Goal: Task Accomplishment & Management: Use online tool/utility

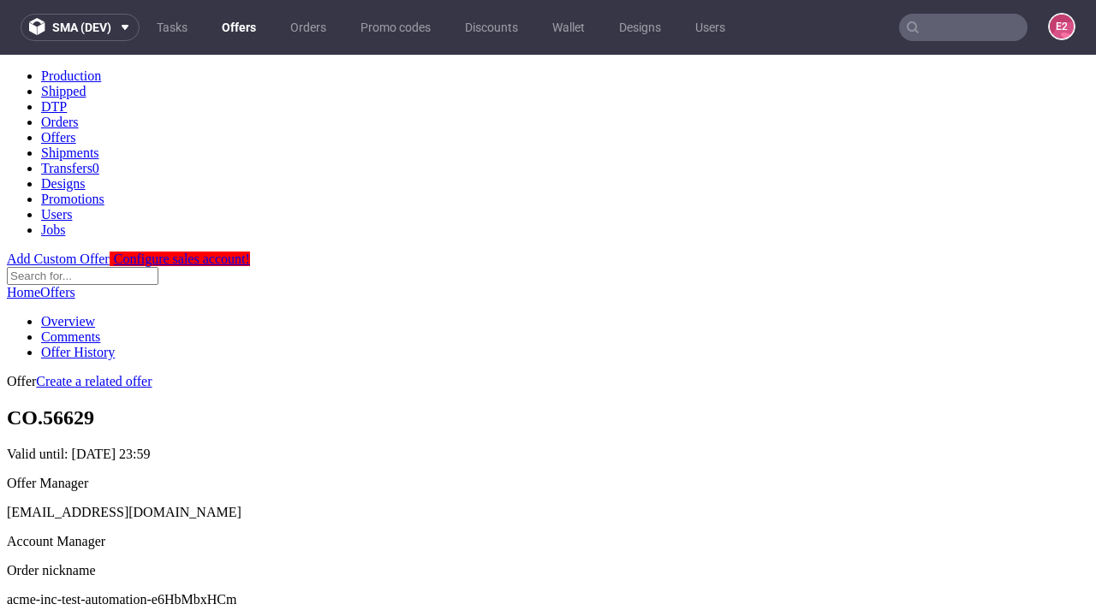
scroll to position [170, 0]
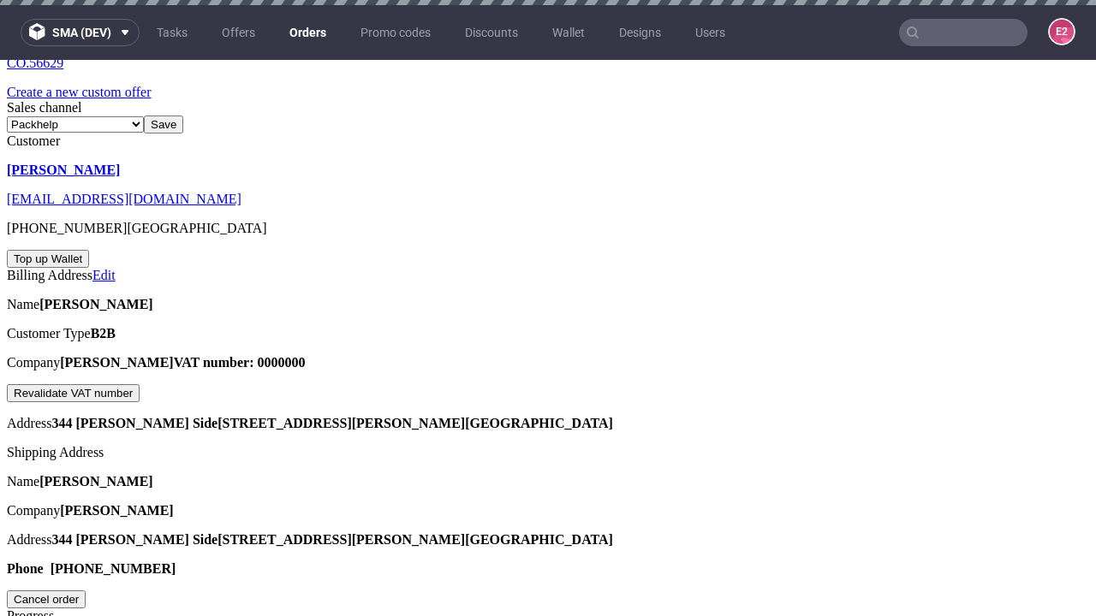
scroll to position [413, 0]
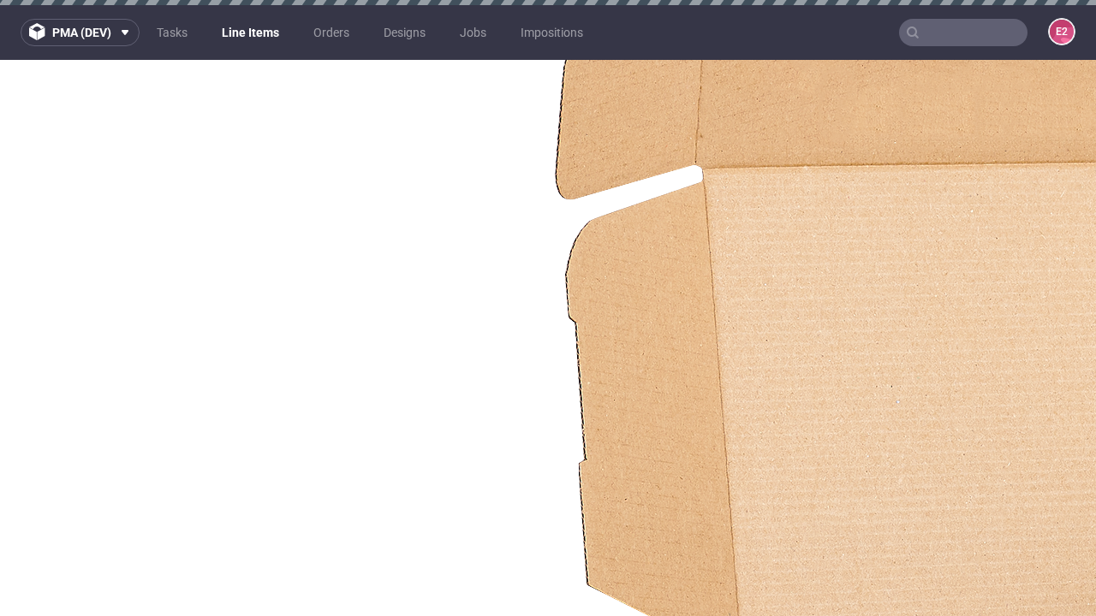
select select "accepted"
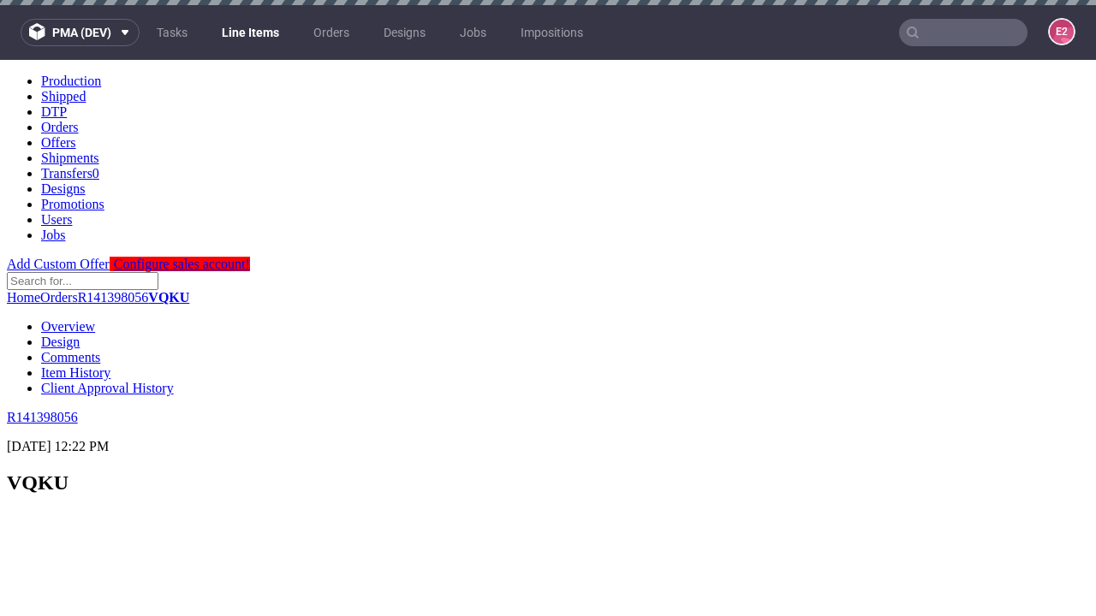
scroll to position [2089, 0]
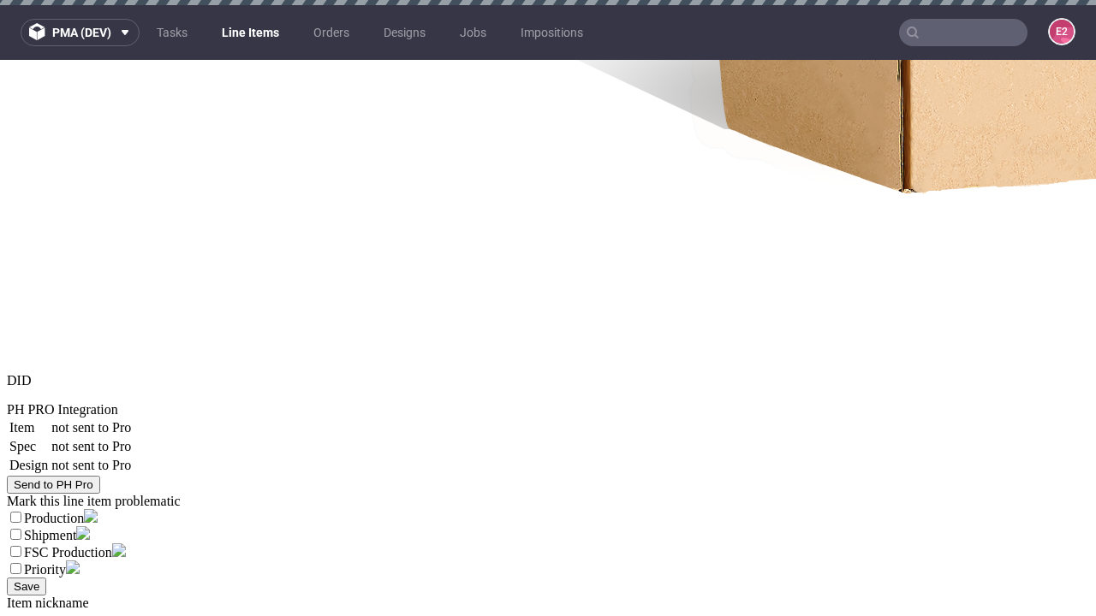
select select "received"
select select "accepted_dtp_issue_reprint"
